Goal: Navigation & Orientation: Find specific page/section

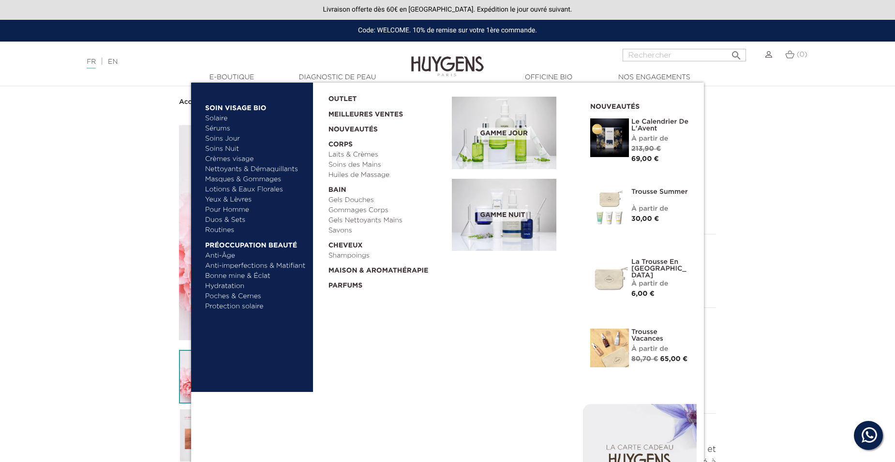
click at [226, 230] on link "Routines" at bounding box center [255, 230] width 101 height 10
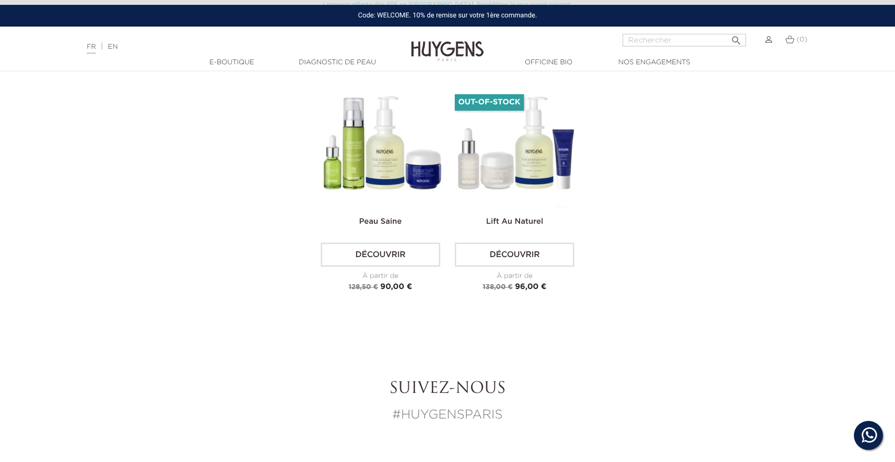
scroll to position [871, 0]
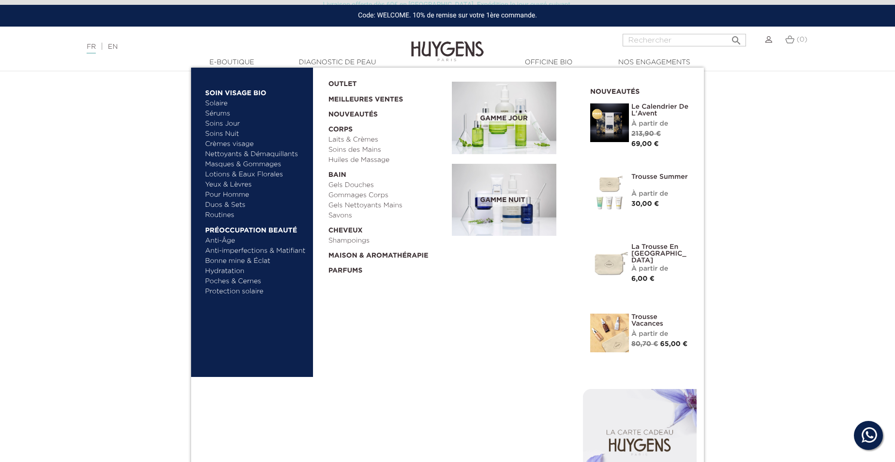
click at [521, 113] on span "Gamme jour" at bounding box center [503, 119] width 52 height 12
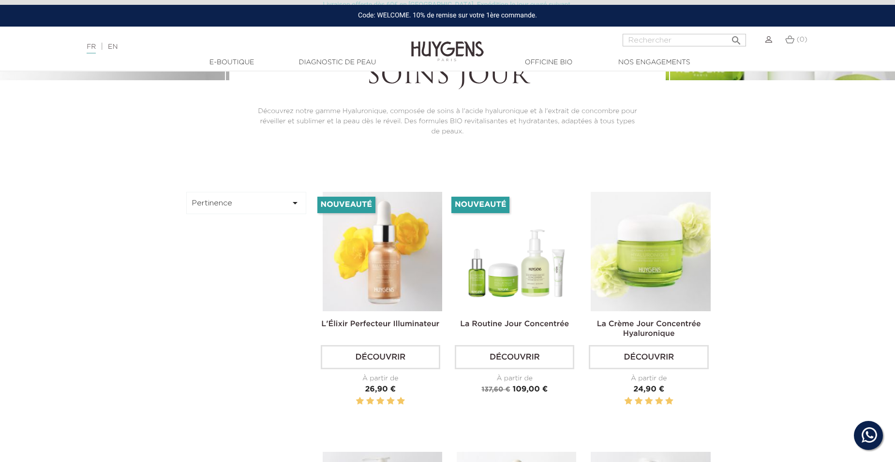
scroll to position [242, 0]
